Goal: Use online tool/utility: Utilize a website feature to perform a specific function

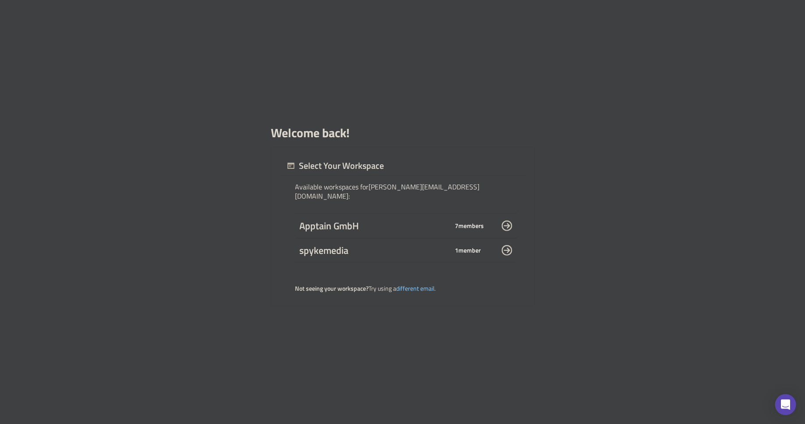
click at [333, 220] on span "Apptain GmbH" at bounding box center [374, 226] width 149 height 12
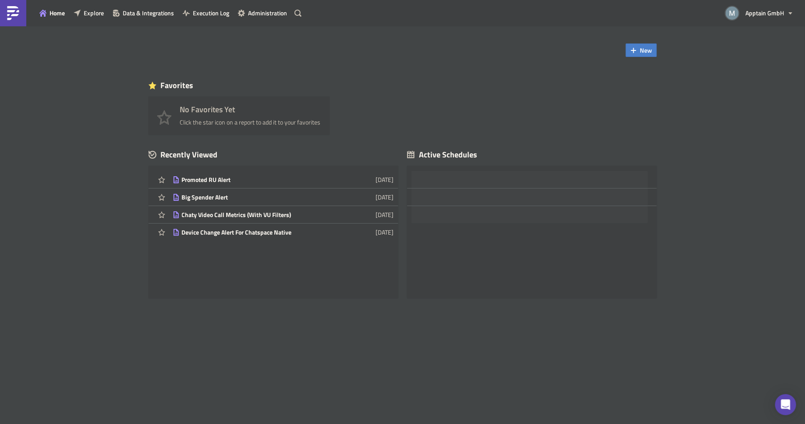
click at [92, 231] on div "New Favorites No Favorites Yet Click the star icon on a report to add it to you…" at bounding box center [402, 225] width 805 height 398
click at [157, 15] on span "Data & Integrations" at bounding box center [148, 12] width 51 height 9
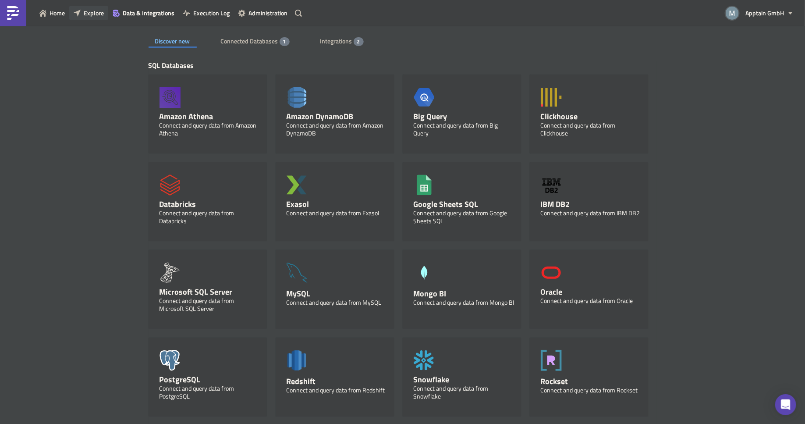
click at [102, 18] on button "Explore" at bounding box center [88, 13] width 39 height 14
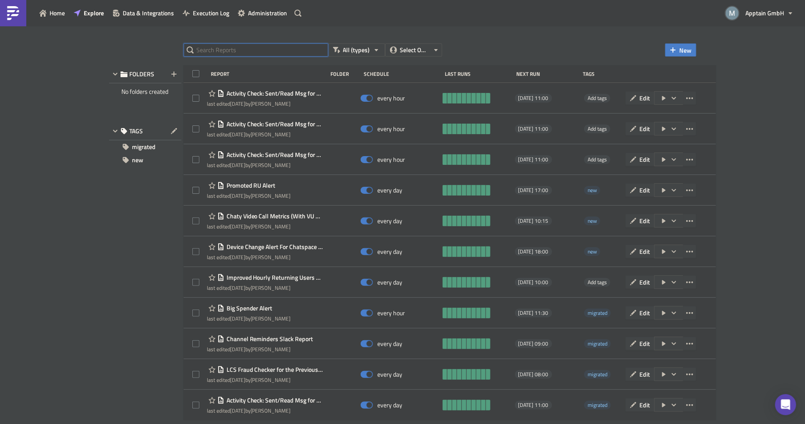
click at [262, 51] on input "text" at bounding box center [256, 49] width 145 height 13
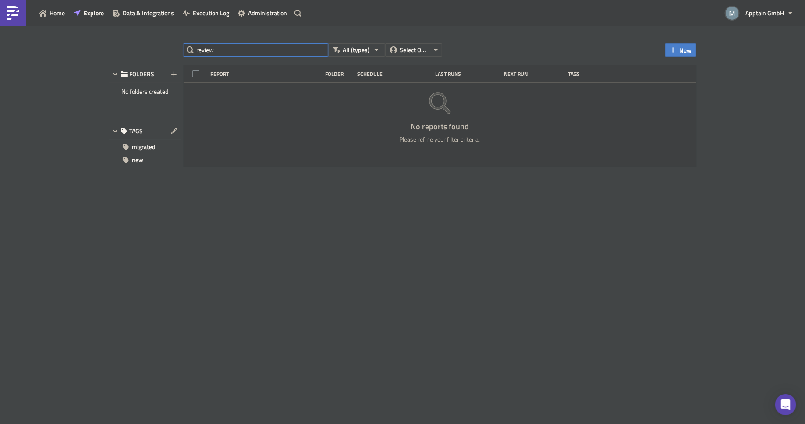
click at [236, 48] on input "review" at bounding box center [256, 49] width 145 height 13
click at [233, 47] on input "rting" at bounding box center [256, 49] width 145 height 13
type input "rating"
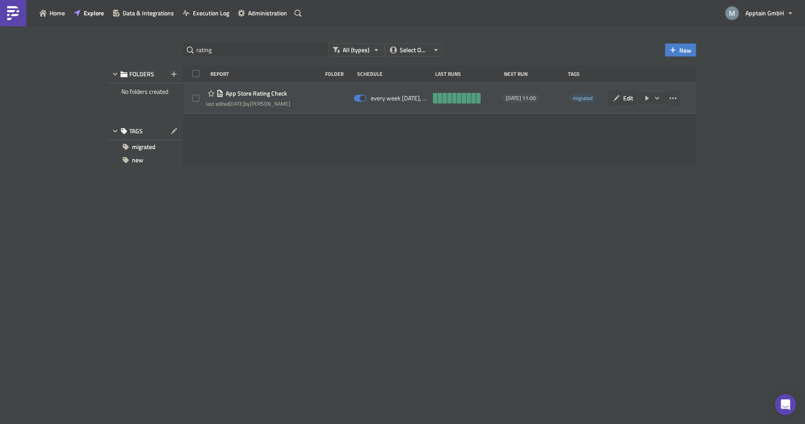
click at [264, 93] on span "App Store Rating Check" at bounding box center [256, 93] width 64 height 8
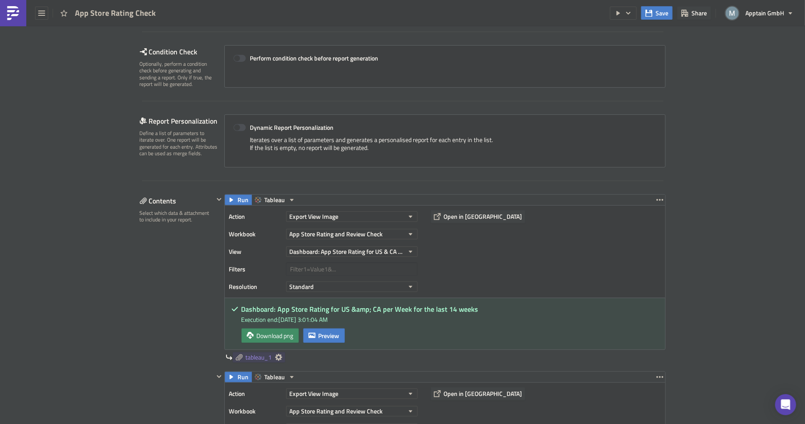
scroll to position [93, 0]
